Goal: Task Accomplishment & Management: Use online tool/utility

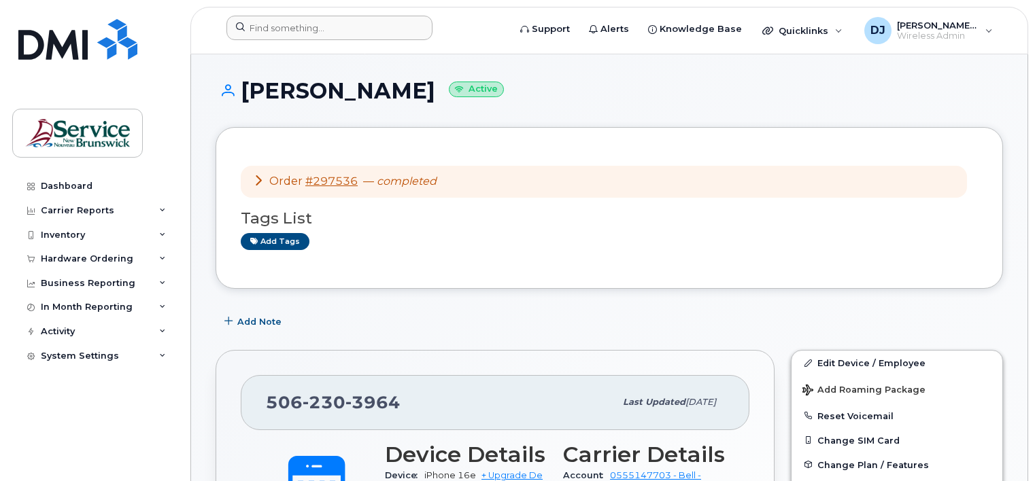
scroll to position [204, 0]
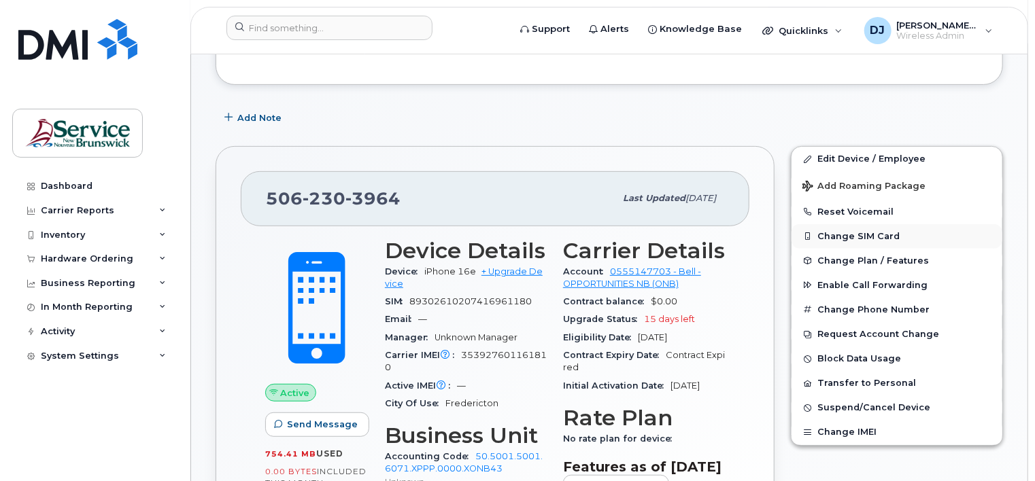
click at [842, 235] on button "Change SIM Card" at bounding box center [896, 236] width 211 height 24
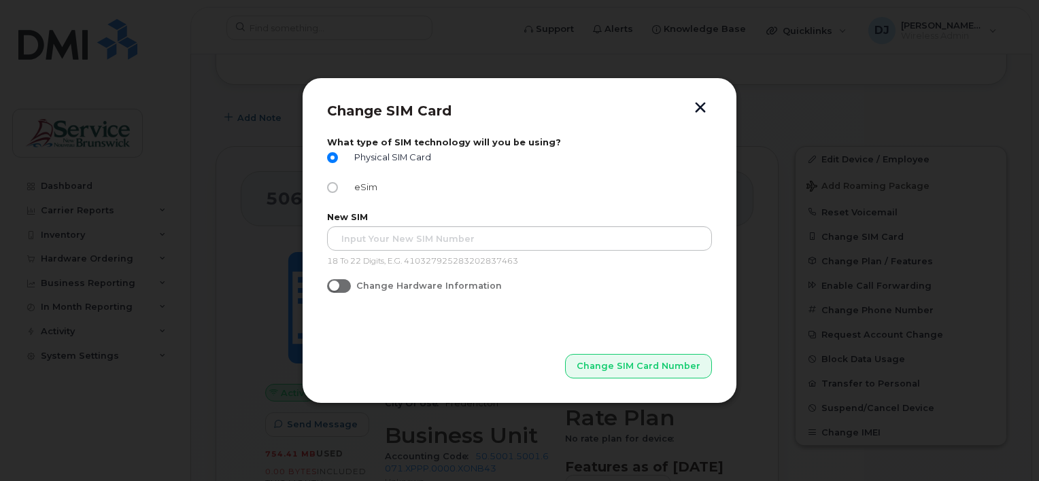
click at [349, 186] on span "eSim" at bounding box center [363, 187] width 29 height 10
click at [338, 186] on input "eSim" at bounding box center [332, 187] width 11 height 11
radio input "true"
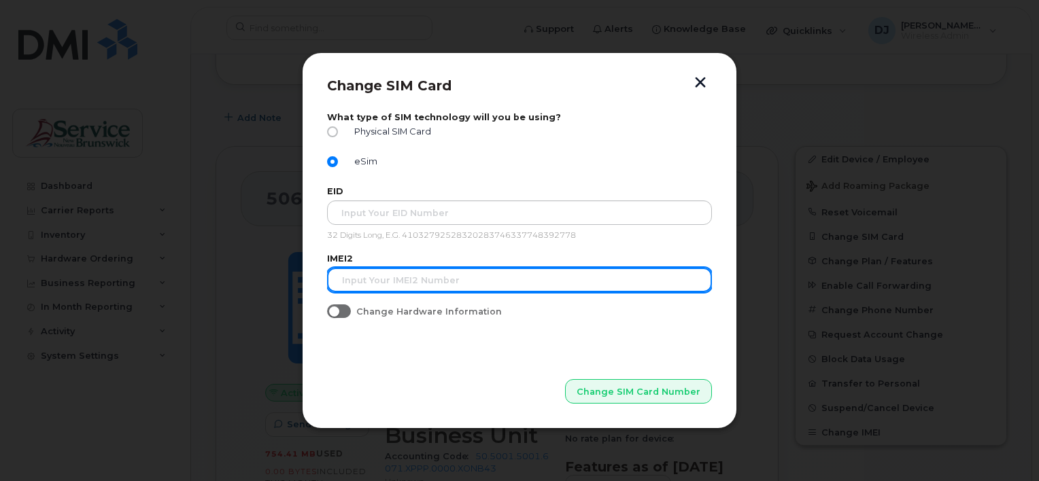
click at [439, 287] on input "text" at bounding box center [519, 280] width 385 height 24
paste input "89302610207416961180"
type input "89302610207416961180"
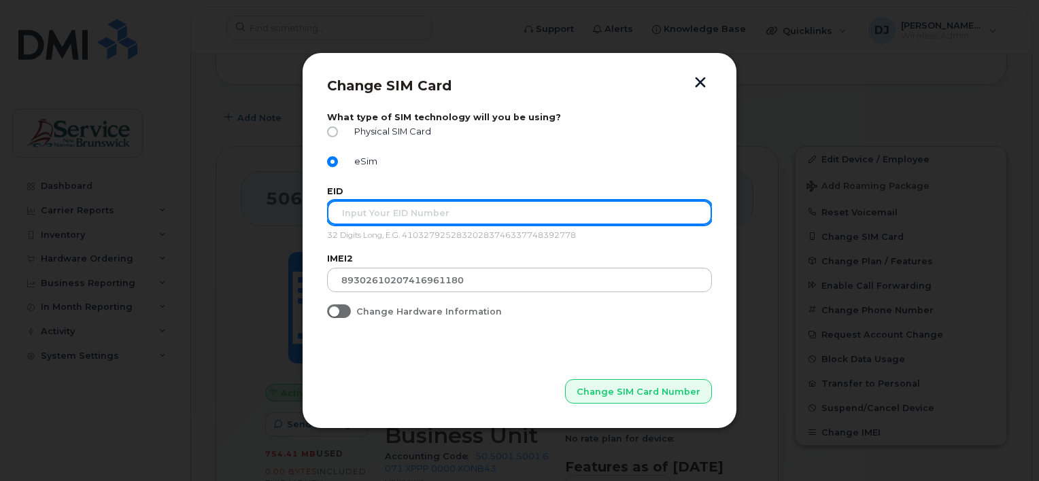
click at [390, 211] on input "text" at bounding box center [519, 213] width 385 height 24
paste input "89043052010008887025008984797797"
type input "89043052010008887025008984797797"
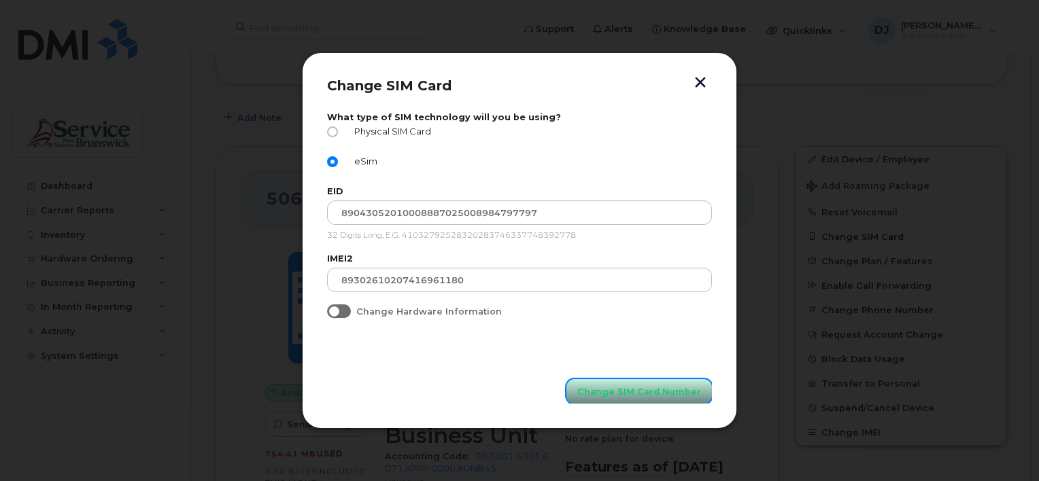
click at [625, 390] on span "Change SIM Card Number" at bounding box center [639, 391] width 124 height 13
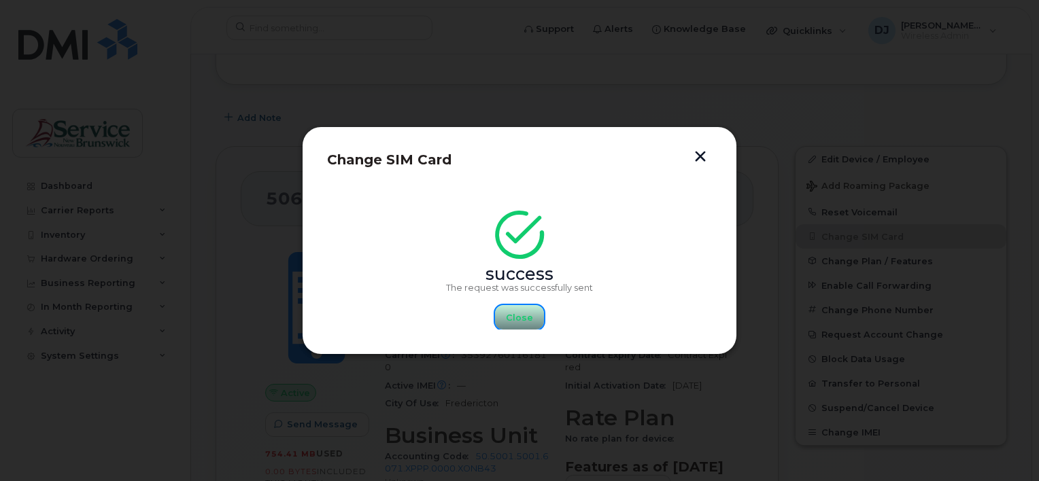
click at [532, 315] on button "Close" at bounding box center [519, 317] width 49 height 24
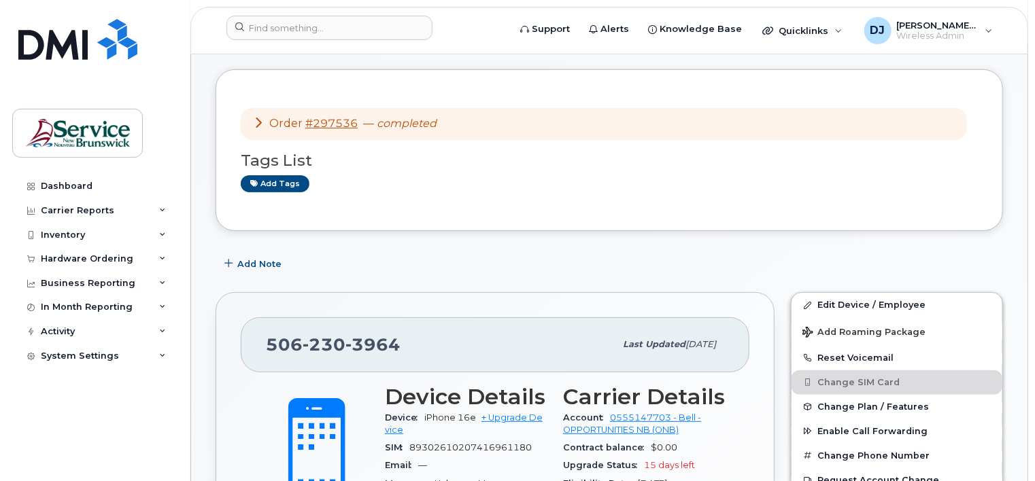
scroll to position [0, 0]
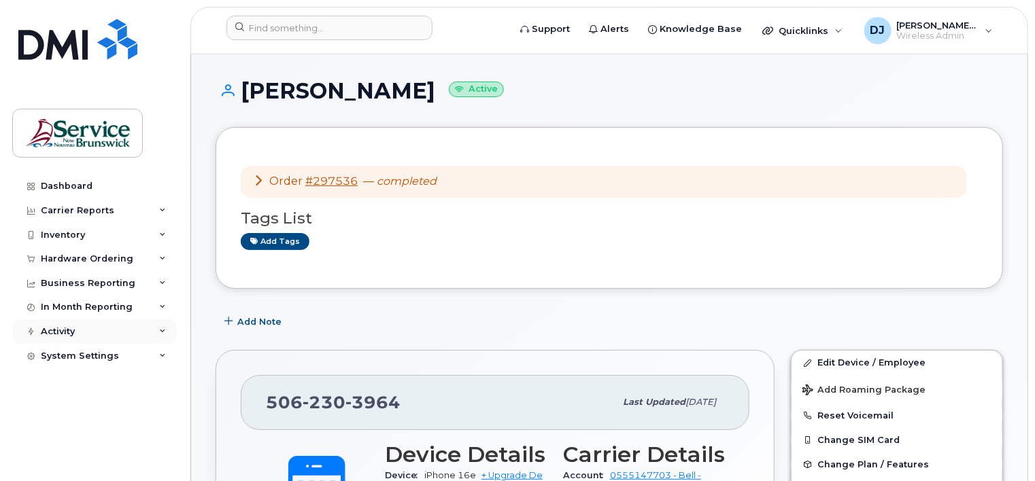
click at [153, 324] on div "Activity" at bounding box center [94, 332] width 165 height 24
